Goal: Communication & Community: Answer question/provide support

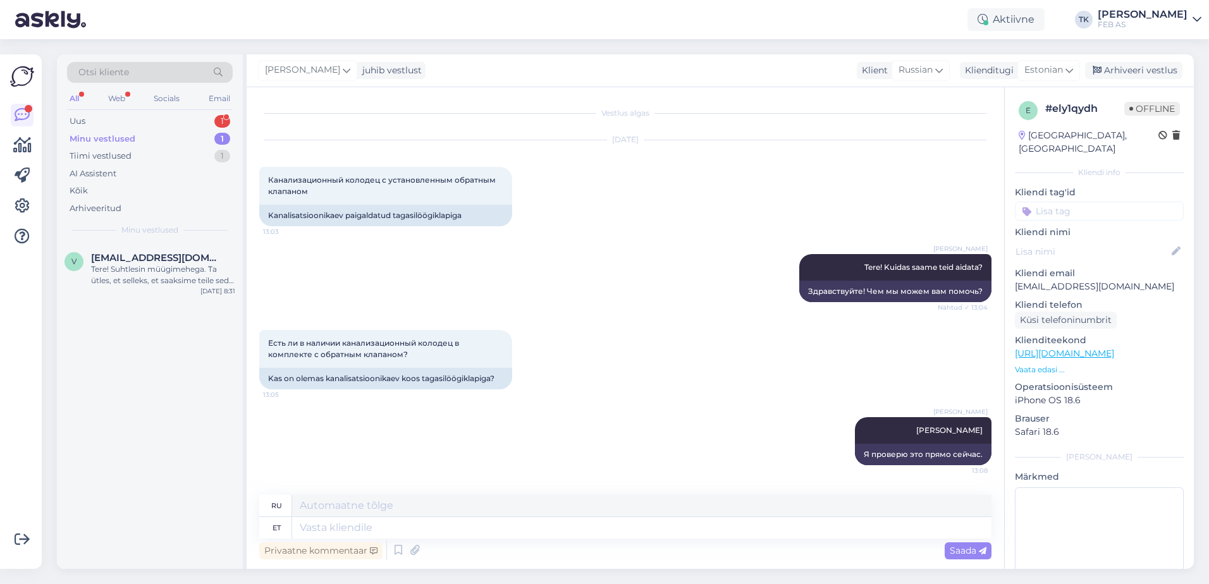
scroll to position [155, 0]
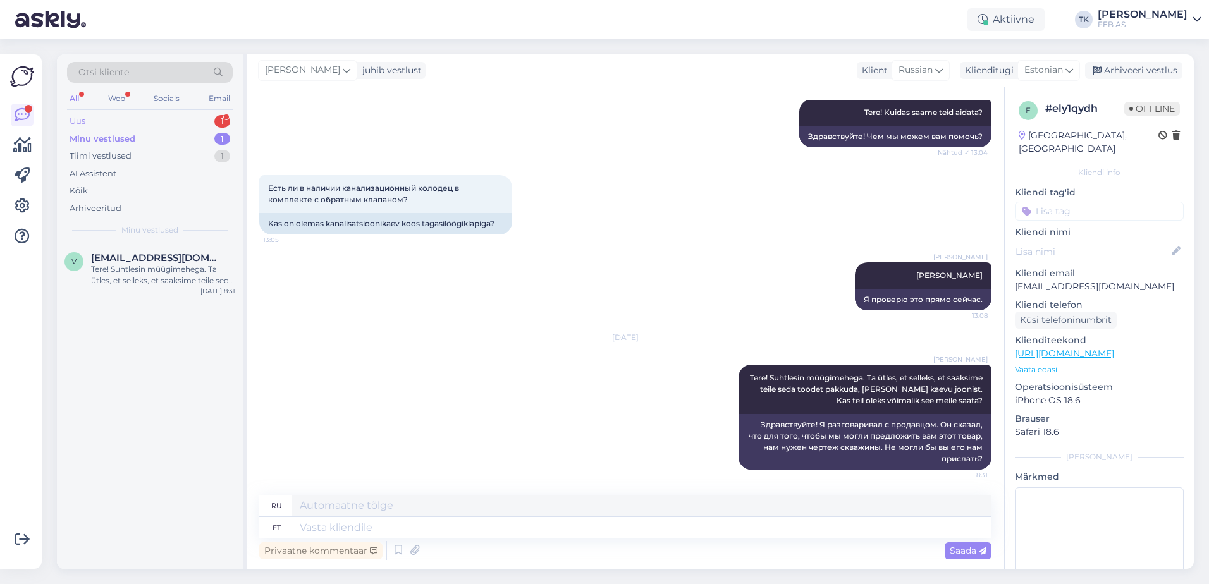
click at [133, 126] on div "Uus 1" at bounding box center [150, 122] width 166 height 18
click at [168, 267] on div "Tere!" at bounding box center [163, 269] width 144 height 11
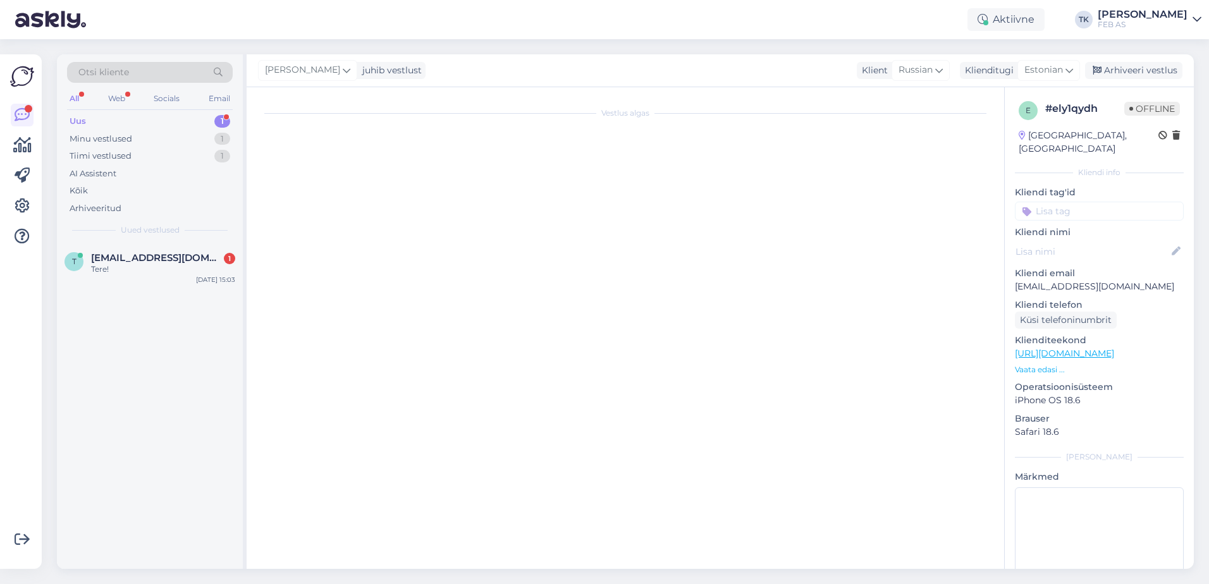
scroll to position [0, 0]
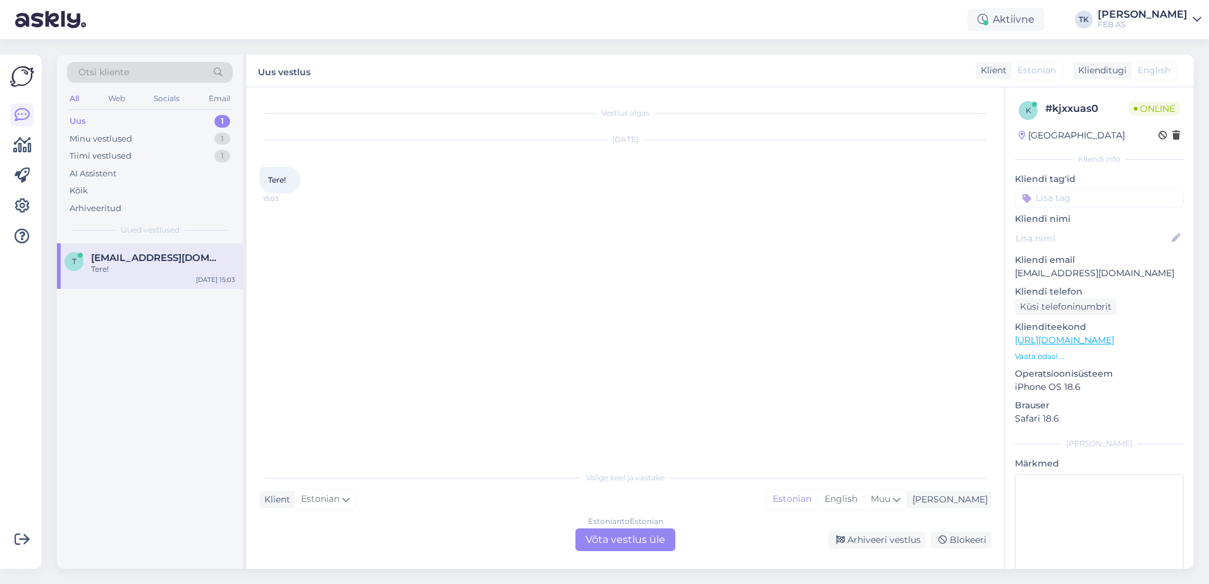
click at [610, 532] on div "Estonian to Estonian Võta vestlus üle" at bounding box center [625, 540] width 100 height 23
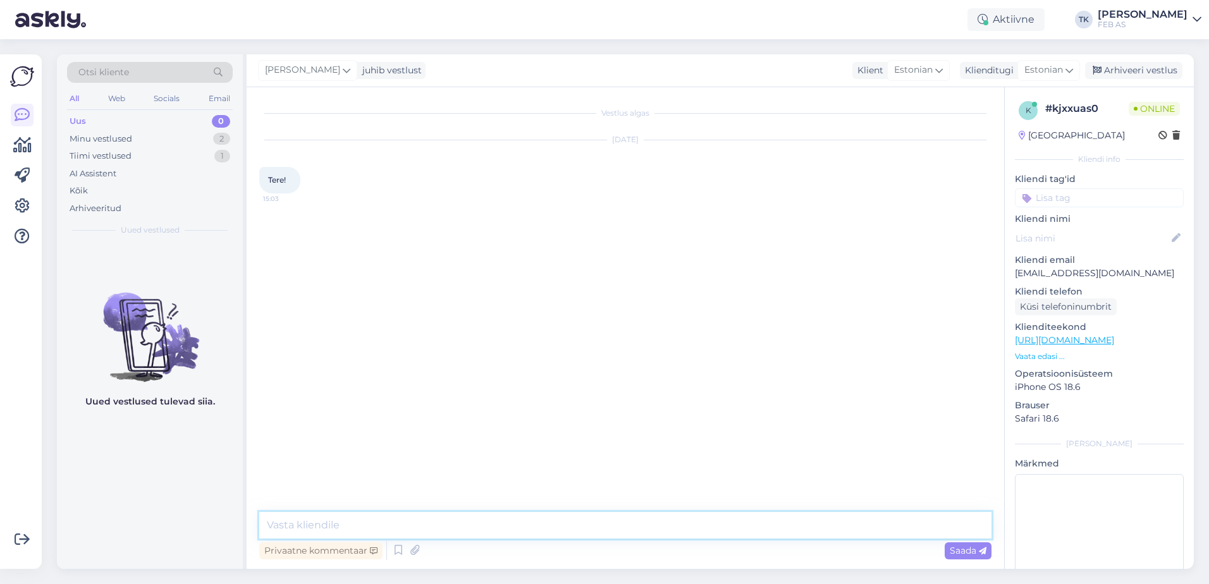
click at [540, 525] on textarea at bounding box center [625, 525] width 732 height 27
type textarea "Tere!"
type textarea "Kuidas saame teid aidata?"
click at [754, 384] on div "Vestlus algas [DATE] Tere! 15:03 Triinu [PERSON_NAME] Tere! Nähtud ✓ 15:03 Trii…" at bounding box center [631, 294] width 744 height 388
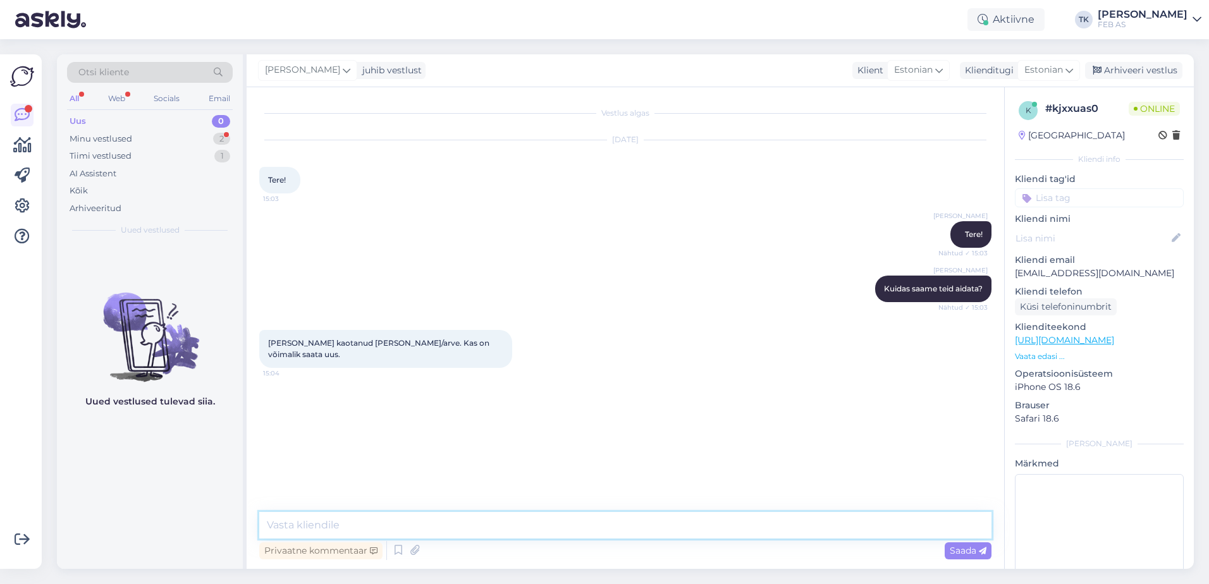
click at [414, 520] on textarea at bounding box center [625, 525] width 732 height 27
type textarea "ikka saab. Kas ostsite e-poest või kauplusest?"
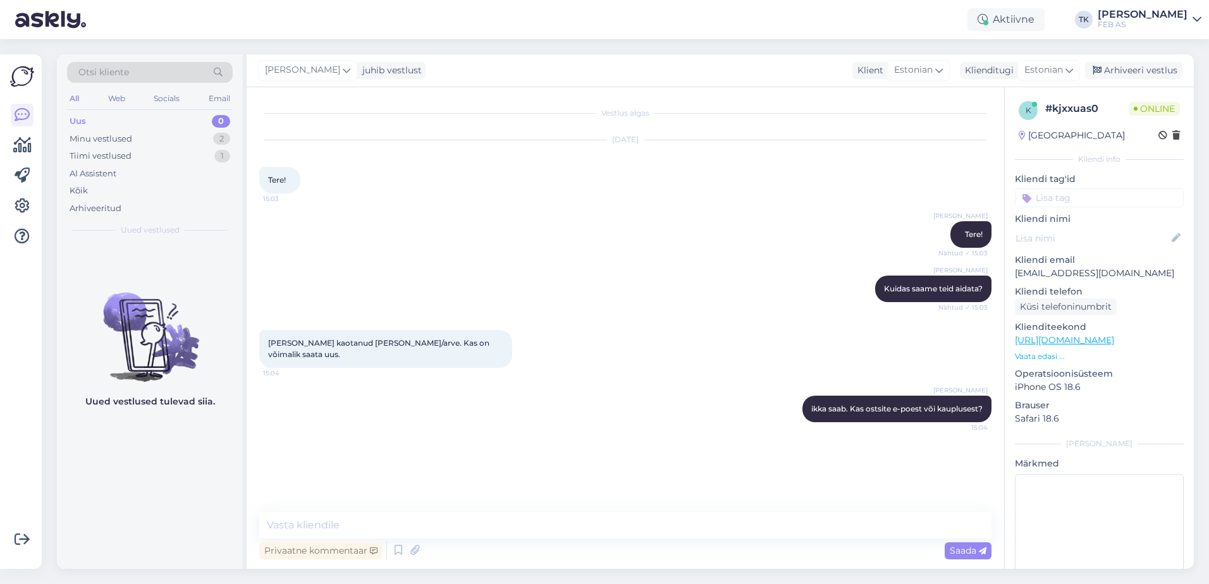
click at [682, 455] on div "Vestlus algas [DATE] Tere! 15:03 Triinu [PERSON_NAME] Tere! Nähtud ✓ 15:03 Trii…" at bounding box center [631, 300] width 744 height 401
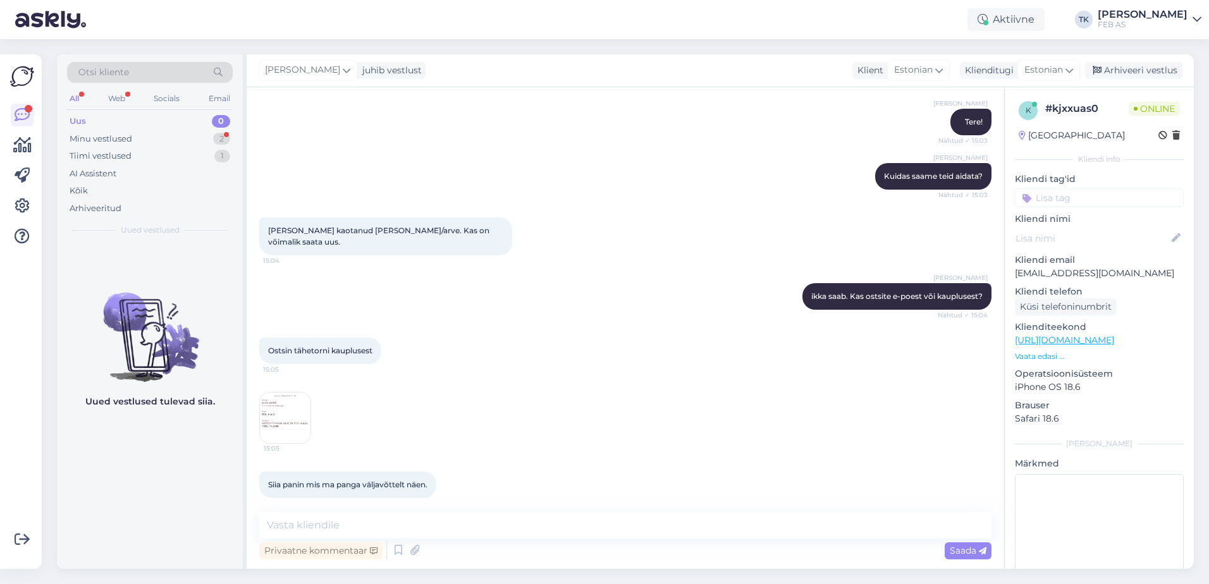
click at [299, 410] on img at bounding box center [285, 418] width 51 height 51
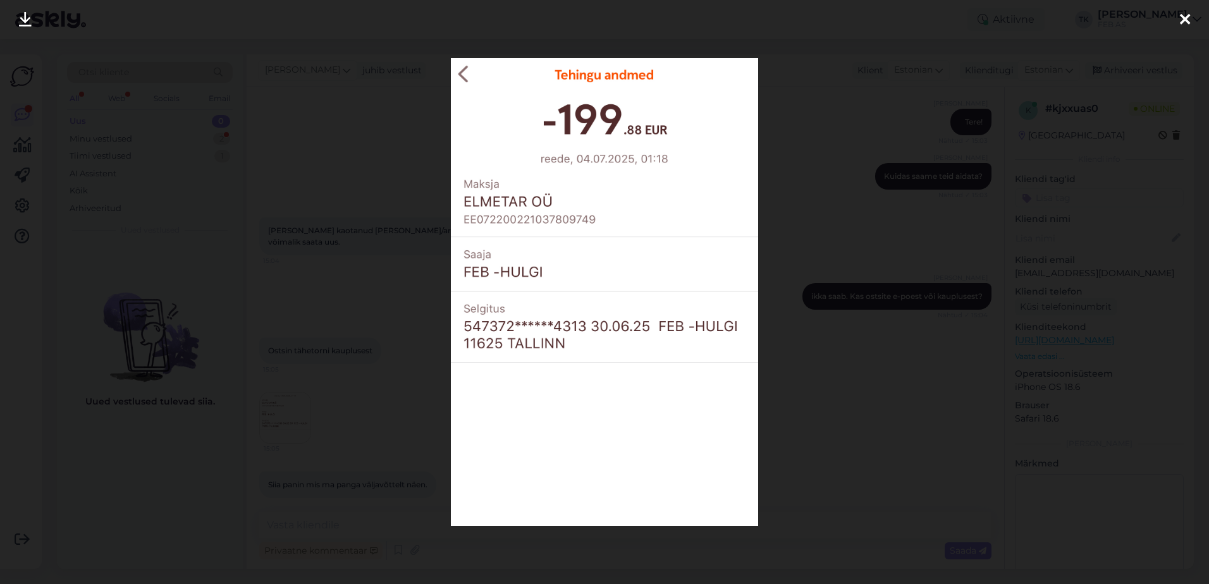
click at [830, 416] on div at bounding box center [604, 292] width 1209 height 584
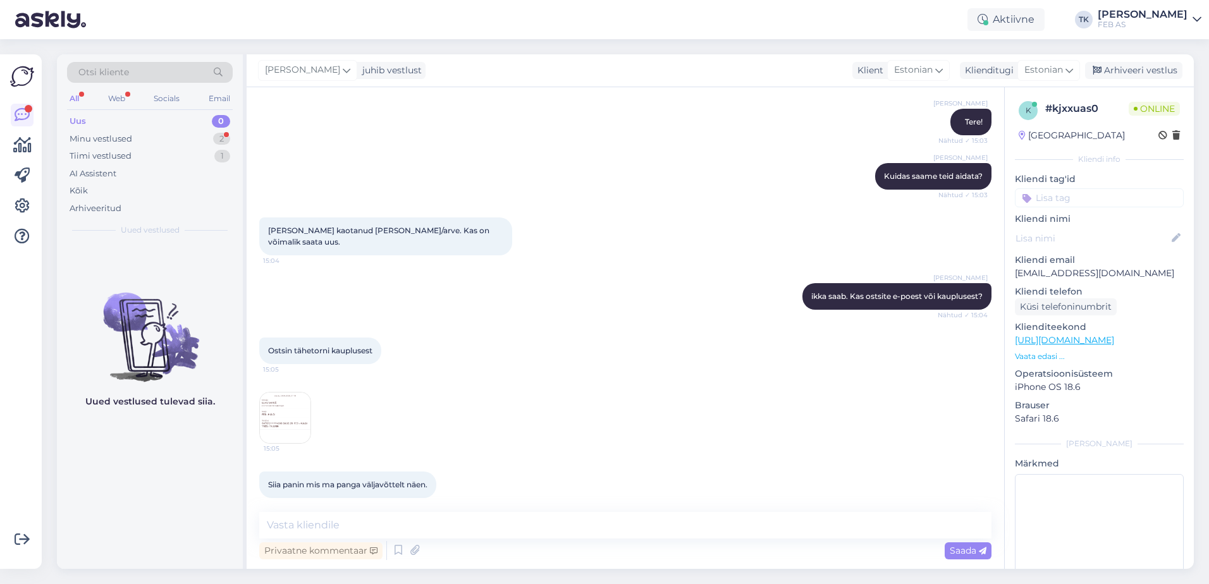
click at [309, 407] on img at bounding box center [285, 418] width 51 height 51
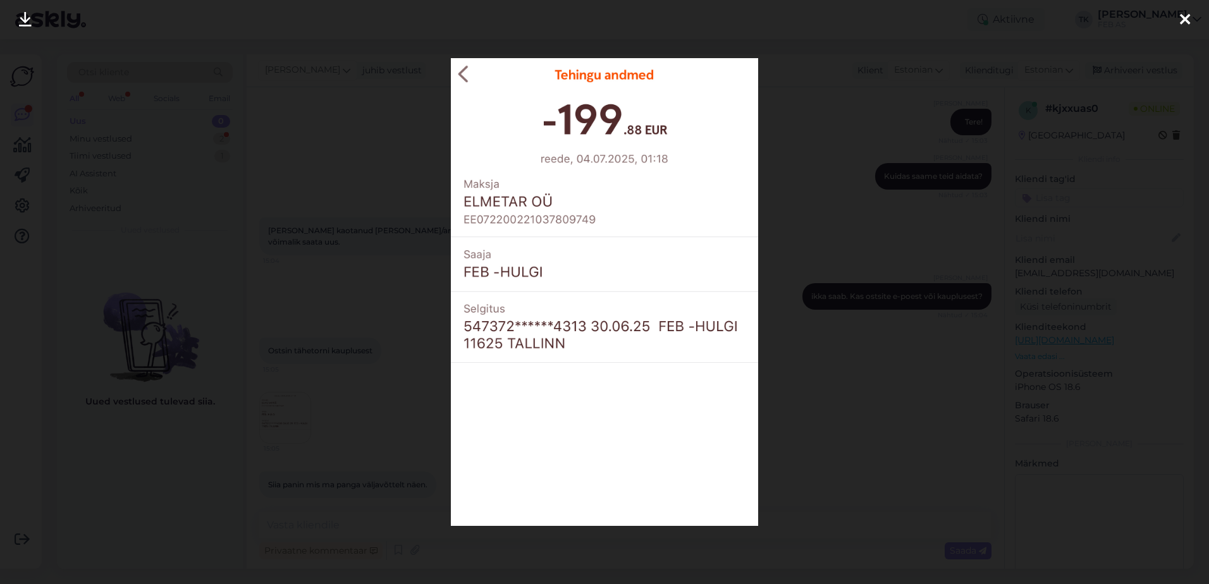
drag, startPoint x: 322, startPoint y: 362, endPoint x: 323, endPoint y: 379, distance: 17.8
click at [322, 362] on div at bounding box center [604, 292] width 1209 height 584
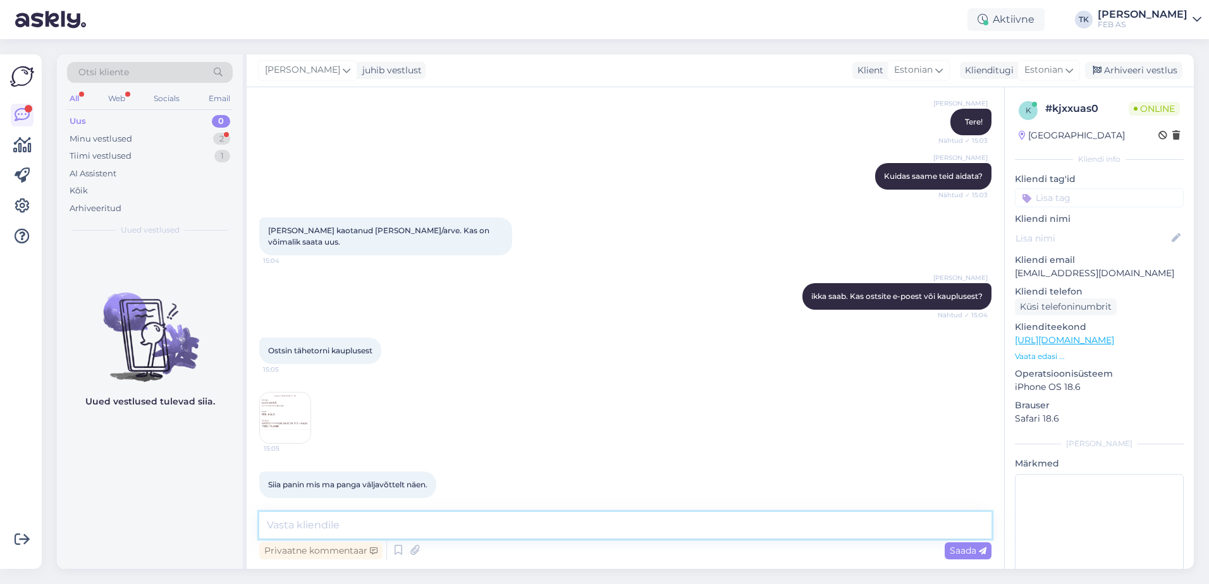
click at [351, 514] on textarea at bounding box center [625, 525] width 732 height 27
type textarea "Uurin raamatupidajalt, kas ta leiab selle kohta arve."
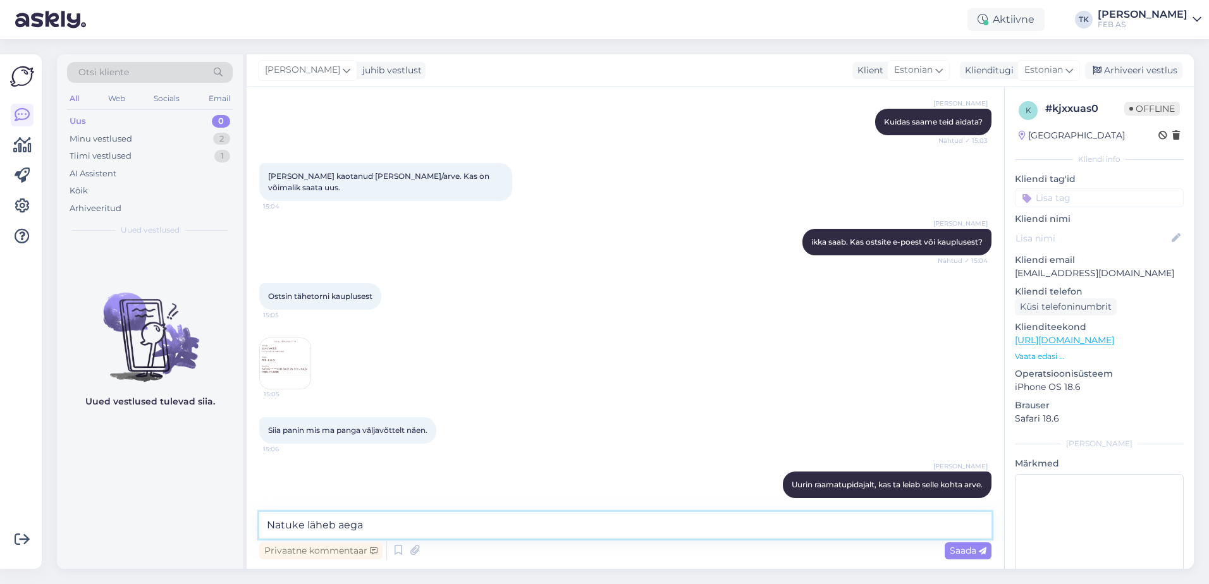
type textarea "Natuke läheb aega."
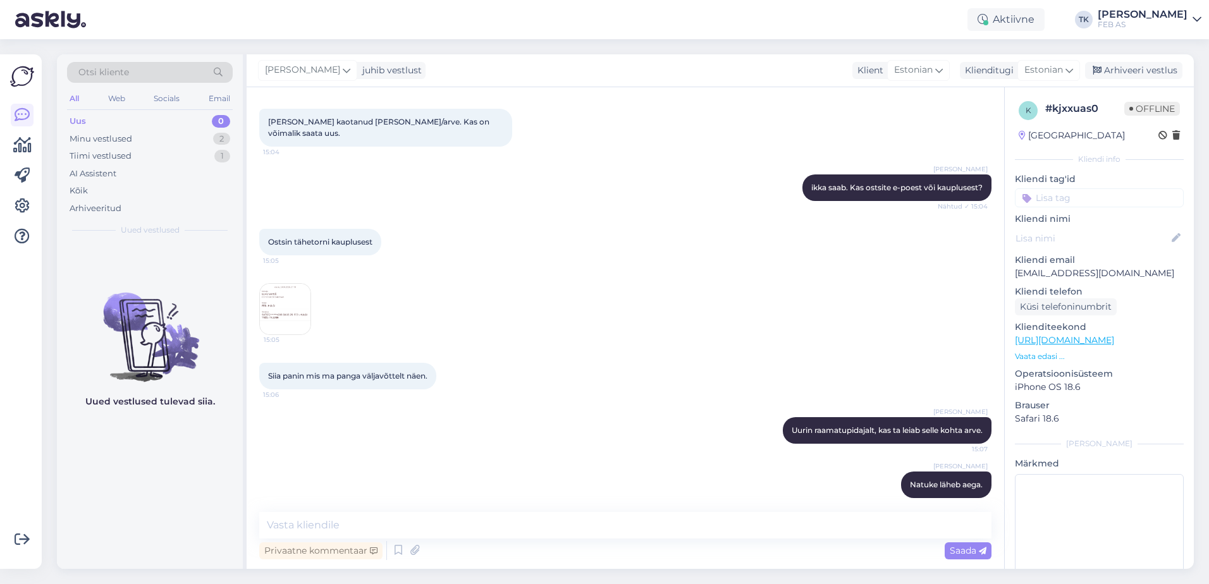
click at [273, 296] on img at bounding box center [285, 309] width 51 height 51
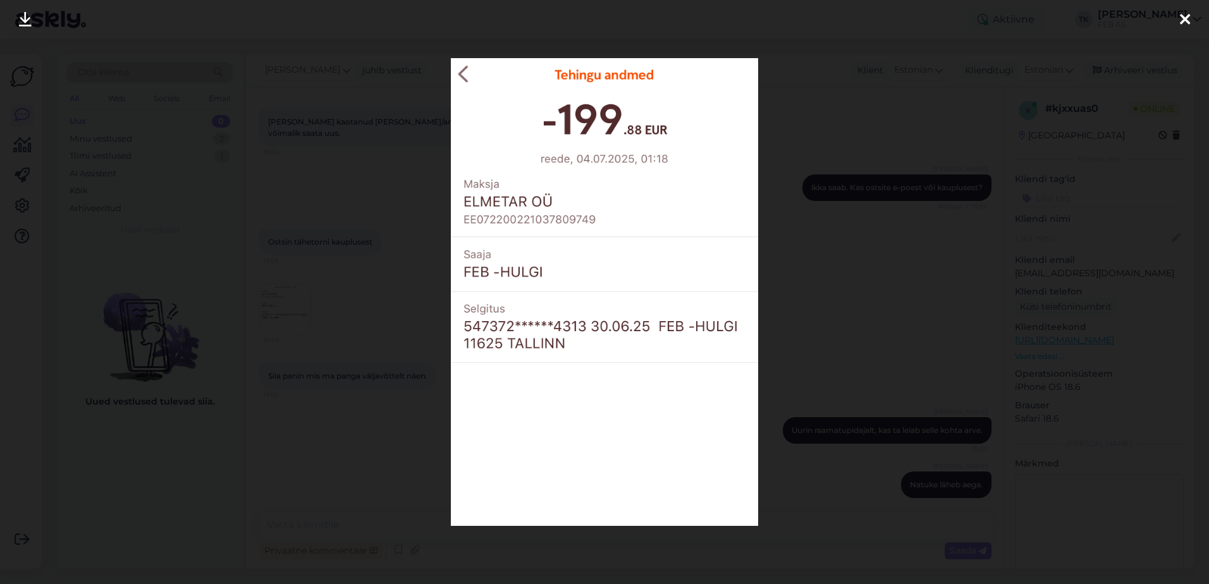
click at [1189, 17] on icon at bounding box center [1185, 20] width 10 height 16
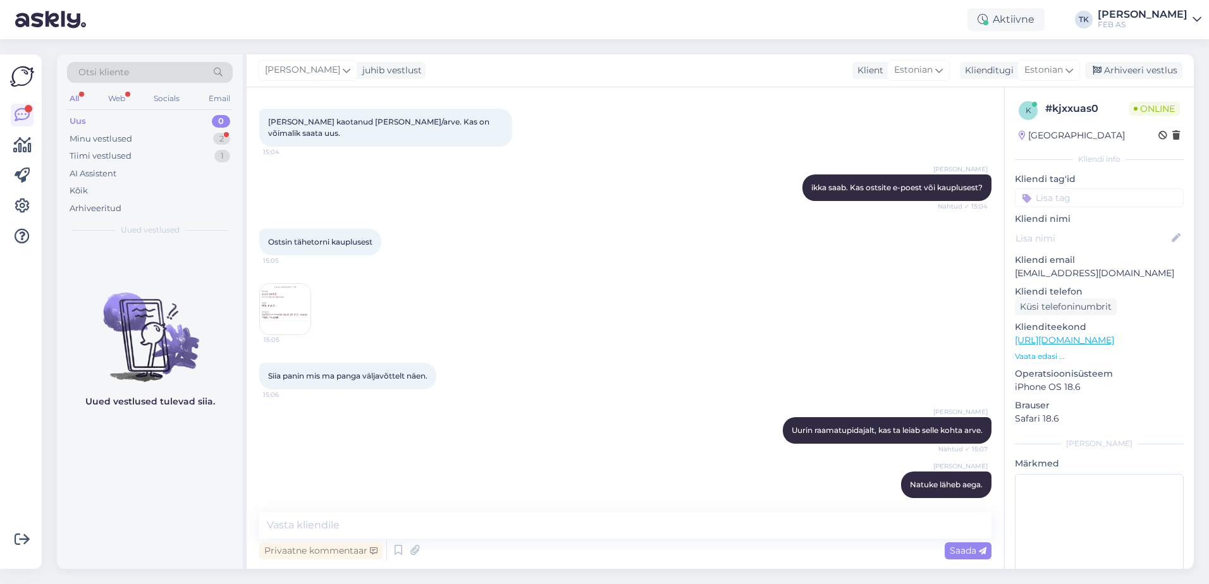
scroll to position [341, 0]
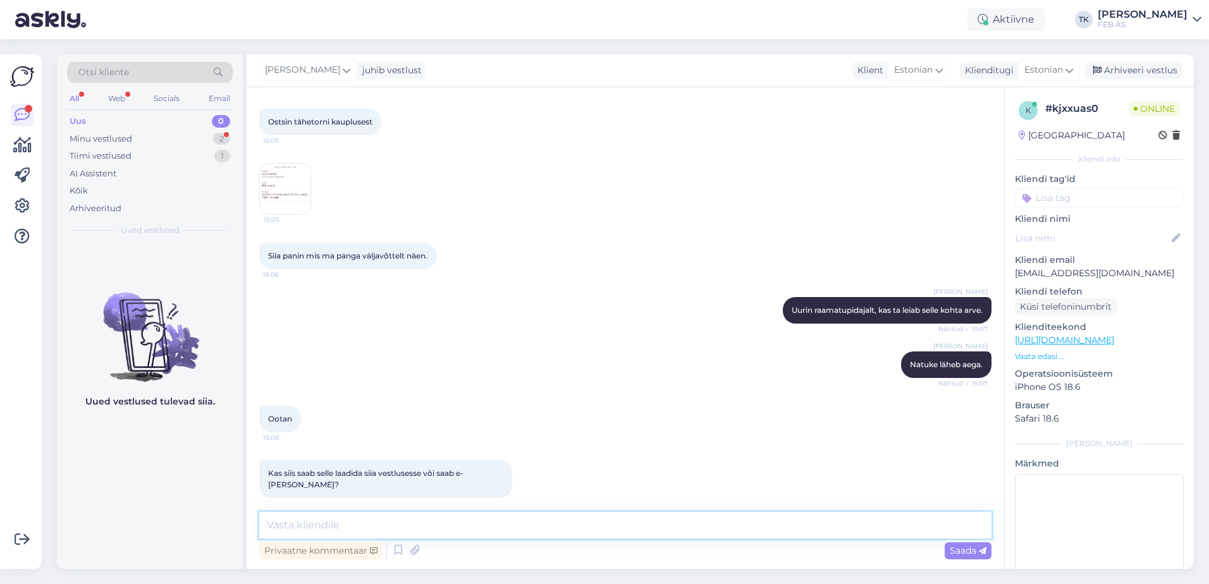
click at [495, 527] on textarea at bounding box center [625, 525] width 732 height 27
type textarea "Kui raamatupidaja arve leiab, siis saan saata selle e-mailile."
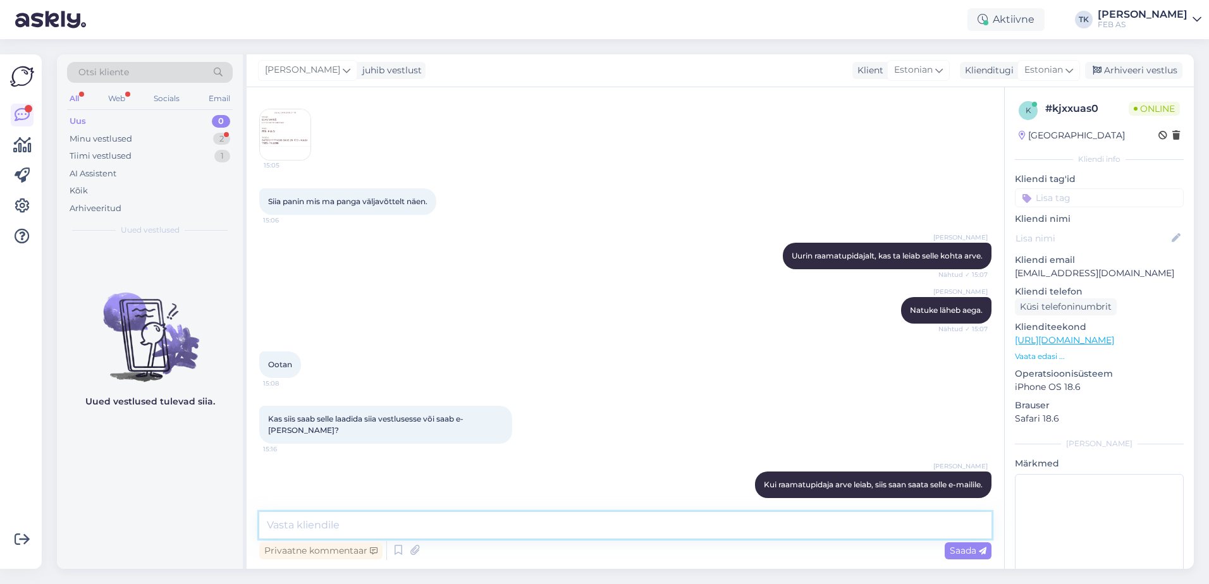
scroll to position [450, 0]
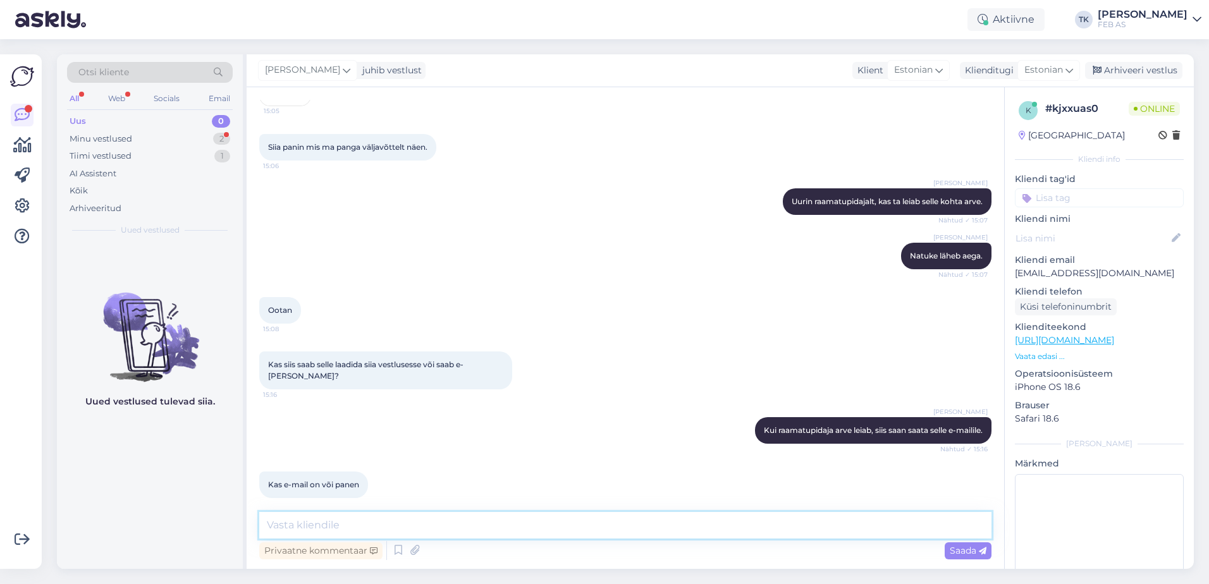
click at [480, 527] on textarea at bounding box center [625, 525] width 732 height 27
type textarea "o"
drag, startPoint x: 1136, startPoint y: 275, endPoint x: 1048, endPoint y: 275, distance: 88.5
click at [1010, 280] on div "k # kjxxuas0 Online [GEOGRAPHIC_DATA] Kliendi info Kliendi tag'id Kliendi nimi …" at bounding box center [1099, 347] width 189 height 520
copy p "[EMAIL_ADDRESS][DOMAIN_NAME]"
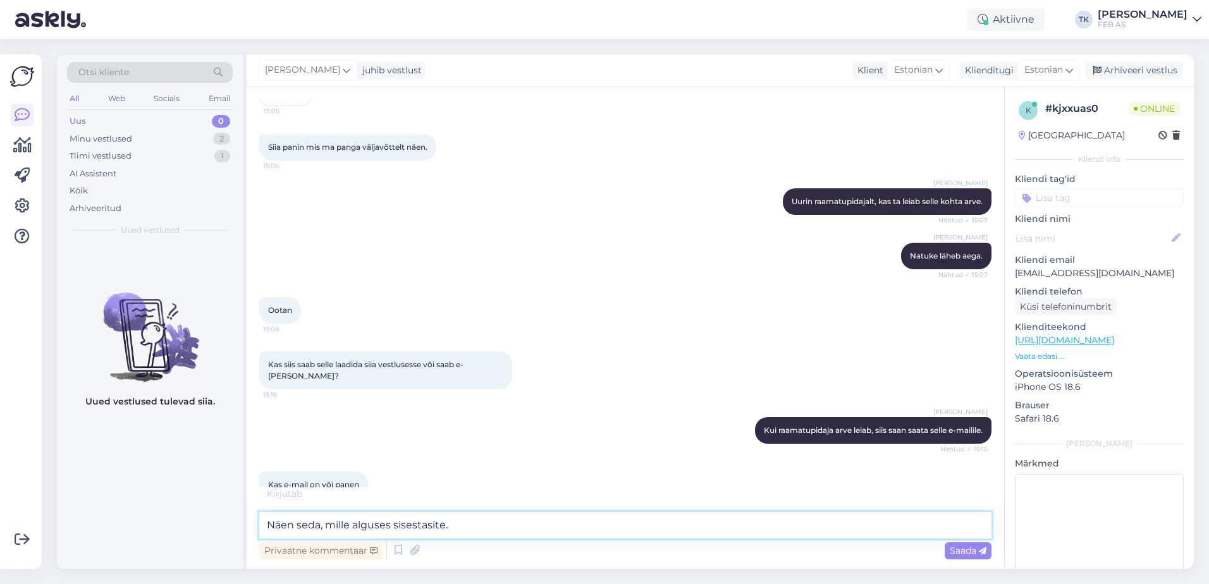
click at [475, 520] on textarea "Näen seda, mille alguses sisestasite." at bounding box center [625, 525] width 732 height 27
paste textarea "[EMAIL_ADDRESS][DOMAIN_NAME]"
type textarea "Näen seda, mille alguses sisestasite. See: [EMAIL_ADDRESS][DOMAIN_NAME]"
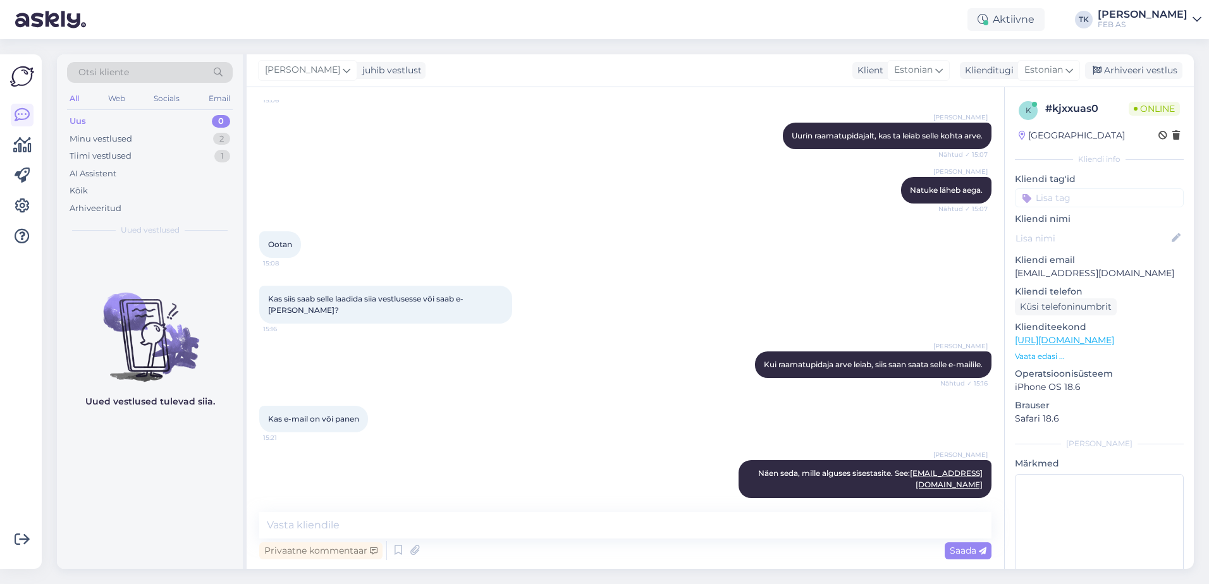
click at [479, 469] on div "Triinu [PERSON_NAME] Näen [PERSON_NAME], mille alguses sisestasite. See: [EMAIL…" at bounding box center [625, 479] width 732 height 66
